Goal: Use online tool/utility: Utilize a website feature to perform a specific function

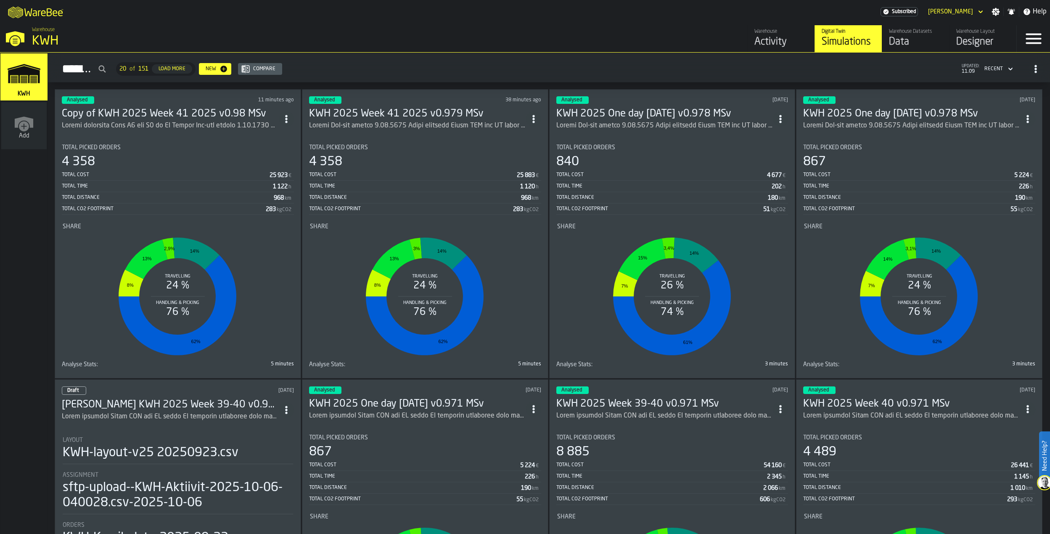
click at [112, 111] on h3 "Copy of KWH 2025 Week 41 2025 v0.98 MSv" at bounding box center [170, 113] width 217 height 13
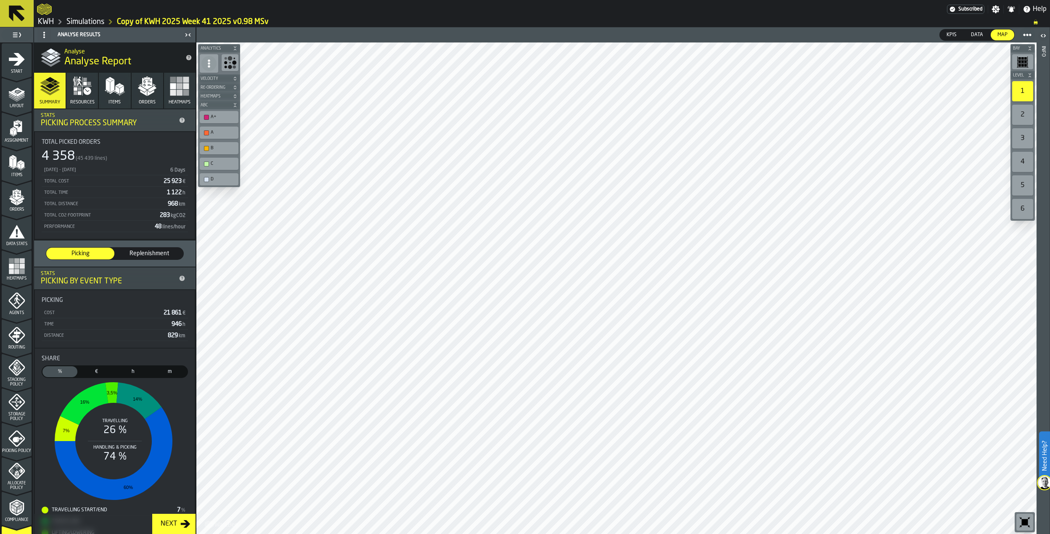
click at [17, 98] on icon "menu Layout" at bounding box center [16, 93] width 17 height 17
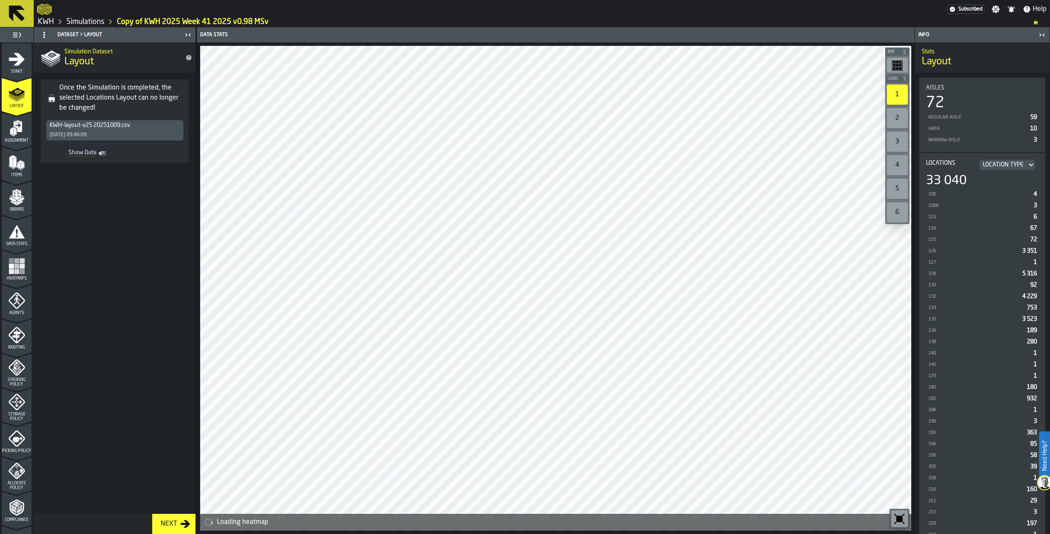
click at [682, 115] on div "2" at bounding box center [897, 118] width 21 height 20
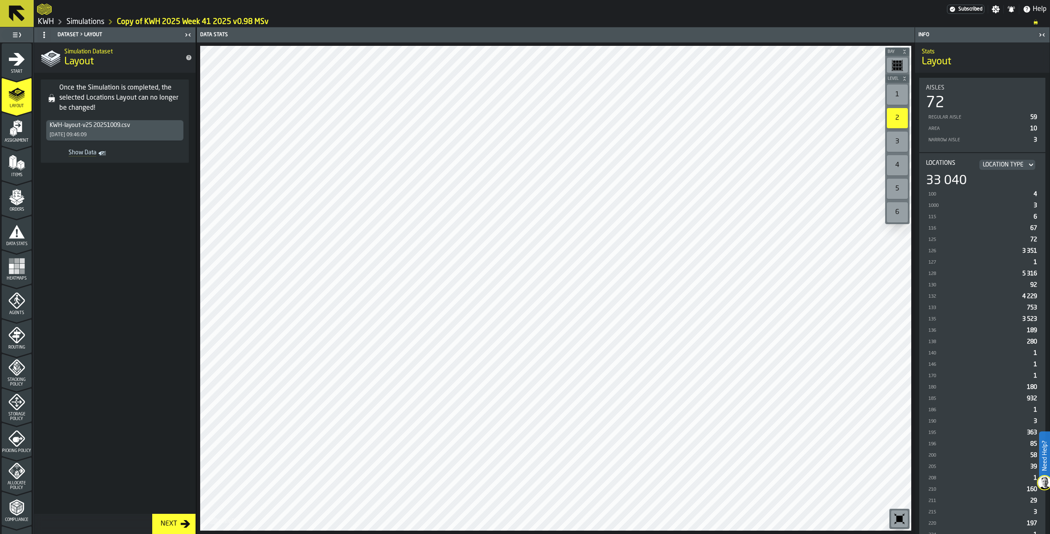
click at [682, 90] on div "1" at bounding box center [897, 95] width 21 height 20
click at [682, 119] on div "2" at bounding box center [897, 118] width 21 height 20
click at [682, 97] on div "1" at bounding box center [897, 95] width 21 height 20
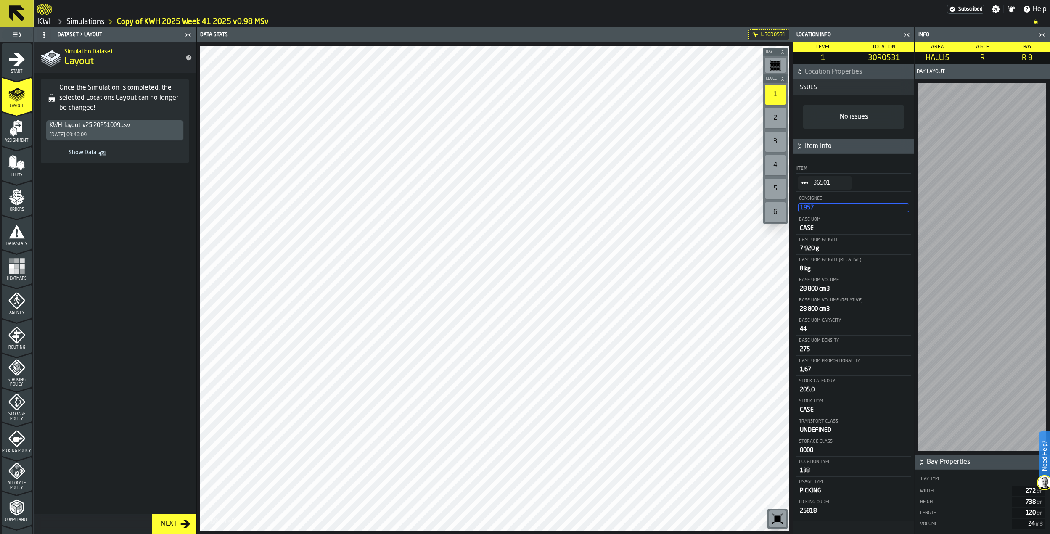
click at [682, 112] on div "2" at bounding box center [775, 118] width 21 height 20
